Goal: Task Accomplishment & Management: Manage account settings

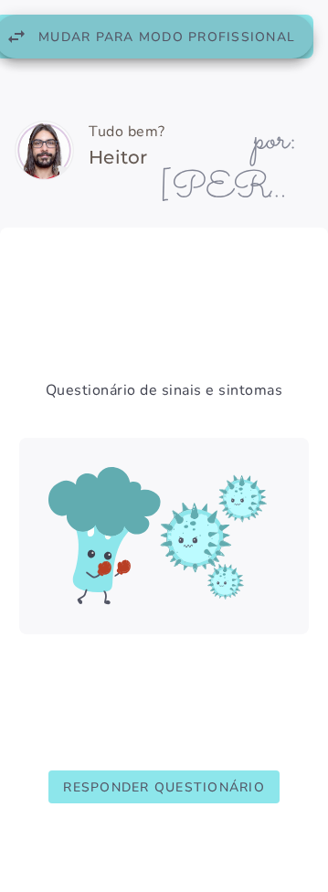
click at [256, 28] on span "Mudar para modo profissional" at bounding box center [166, 36] width 257 height 17
